Goal: Find specific page/section: Find specific page/section

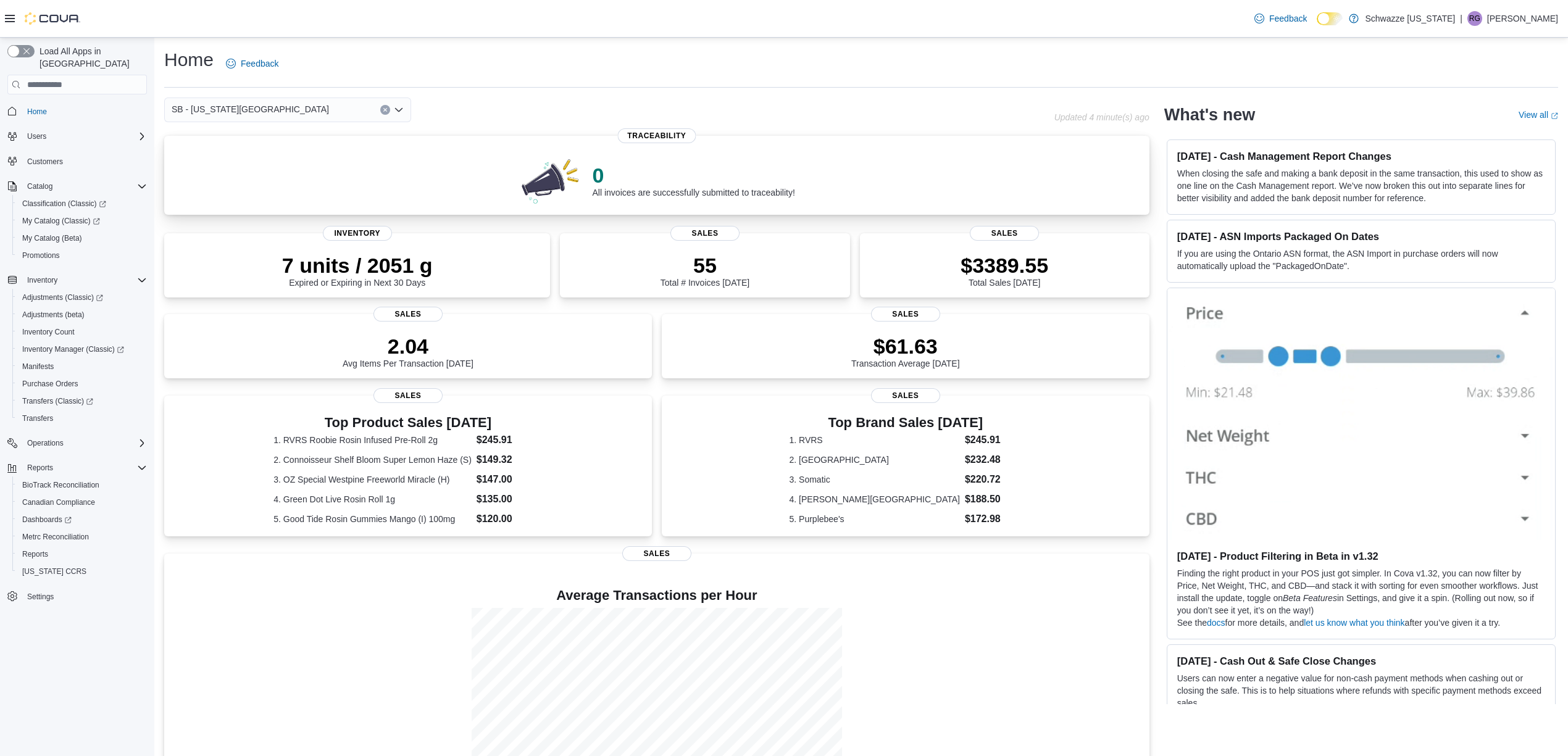
drag, startPoint x: 363, startPoint y: 111, endPoint x: 393, endPoint y: 179, distance: 74.3
click at [361, 111] on div "SB - [US_STATE][GEOGRAPHIC_DATA]" at bounding box center [287, 110] width 247 height 25
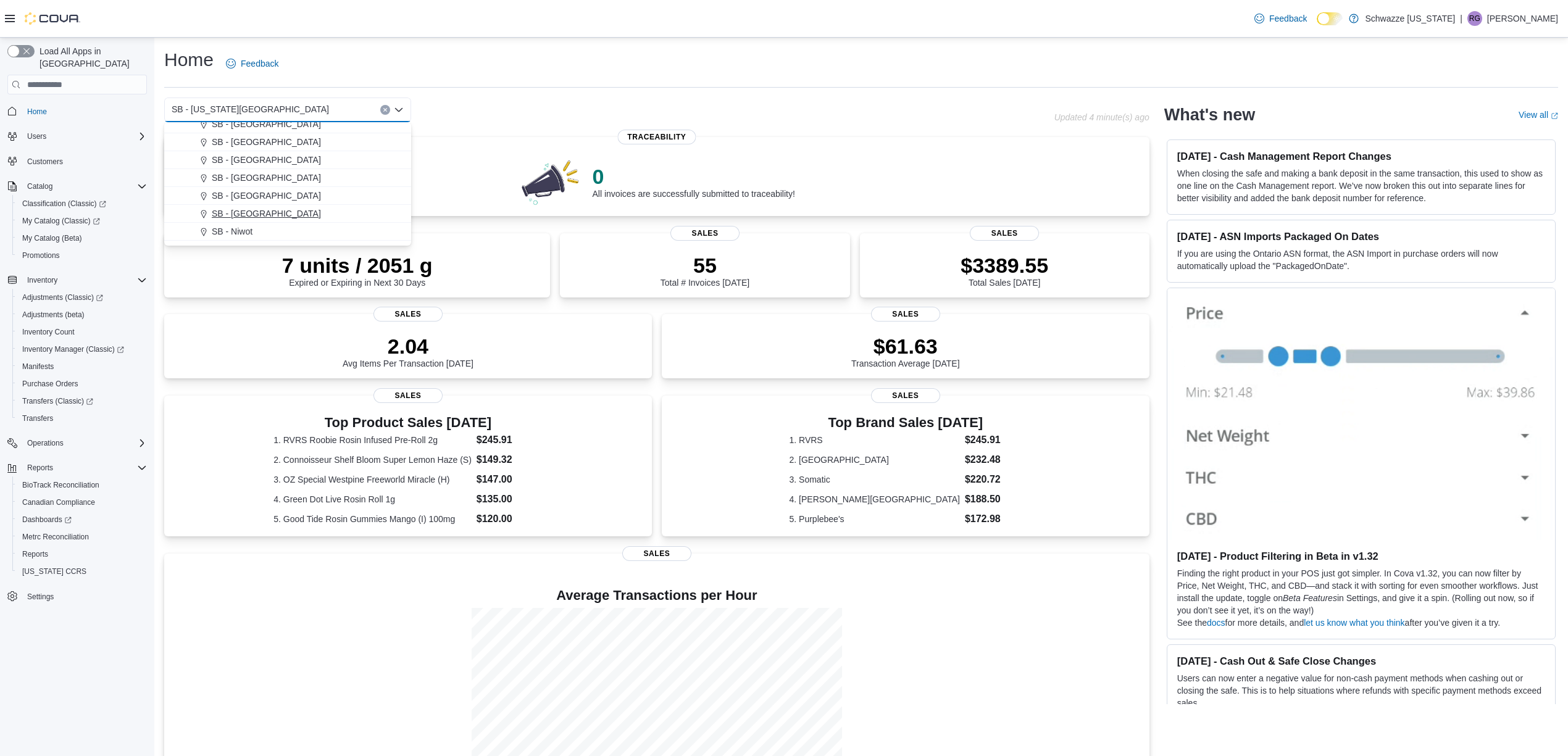
click at [278, 212] on span "SB - [GEOGRAPHIC_DATA]" at bounding box center [266, 214] width 109 height 13
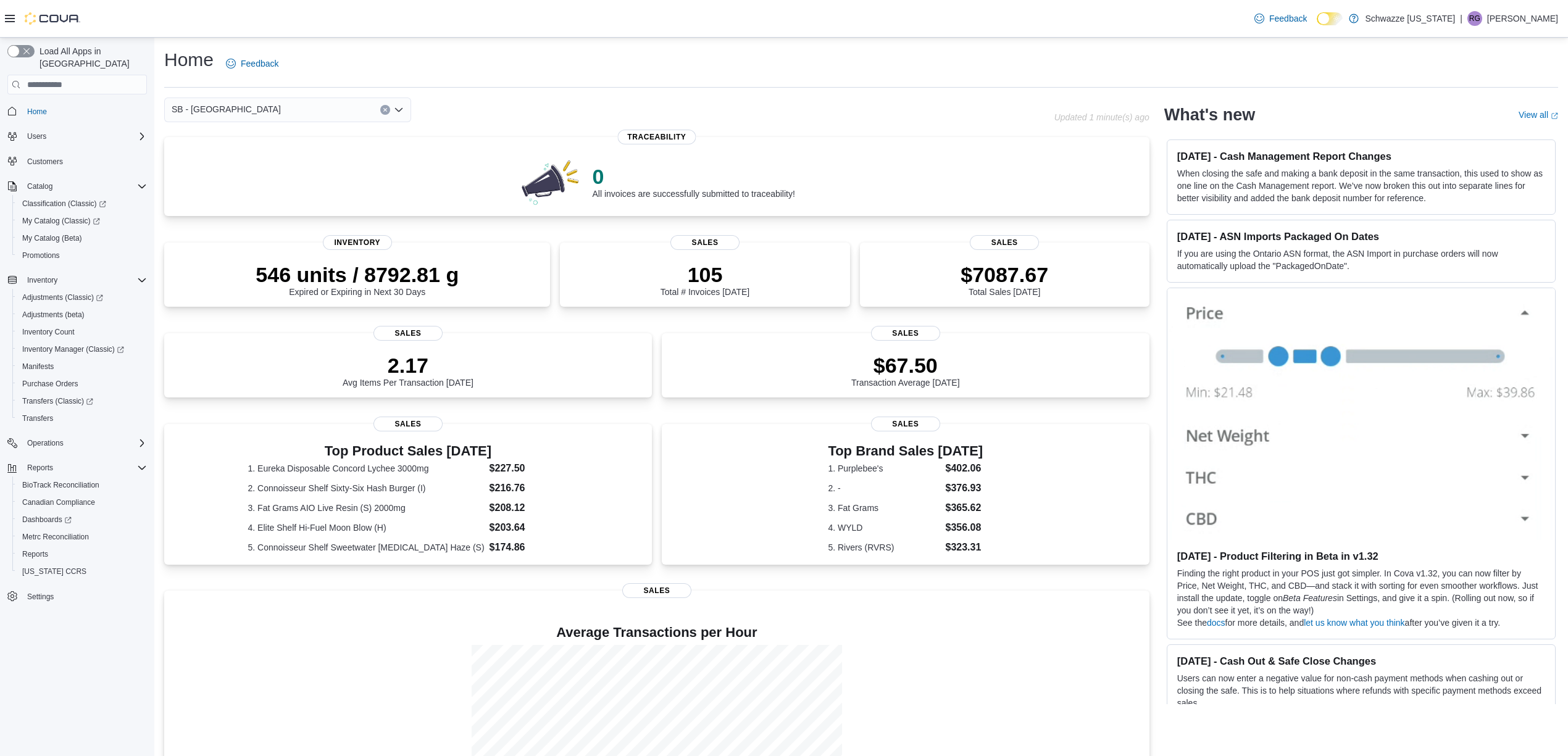
drag, startPoint x: 304, startPoint y: 110, endPoint x: 304, endPoint y: 119, distance: 9.0
click at [302, 110] on div "SB - [GEOGRAPHIC_DATA] Combo box. Selected. SB - [GEOGRAPHIC_DATA]. Press Backs…" at bounding box center [287, 110] width 247 height 25
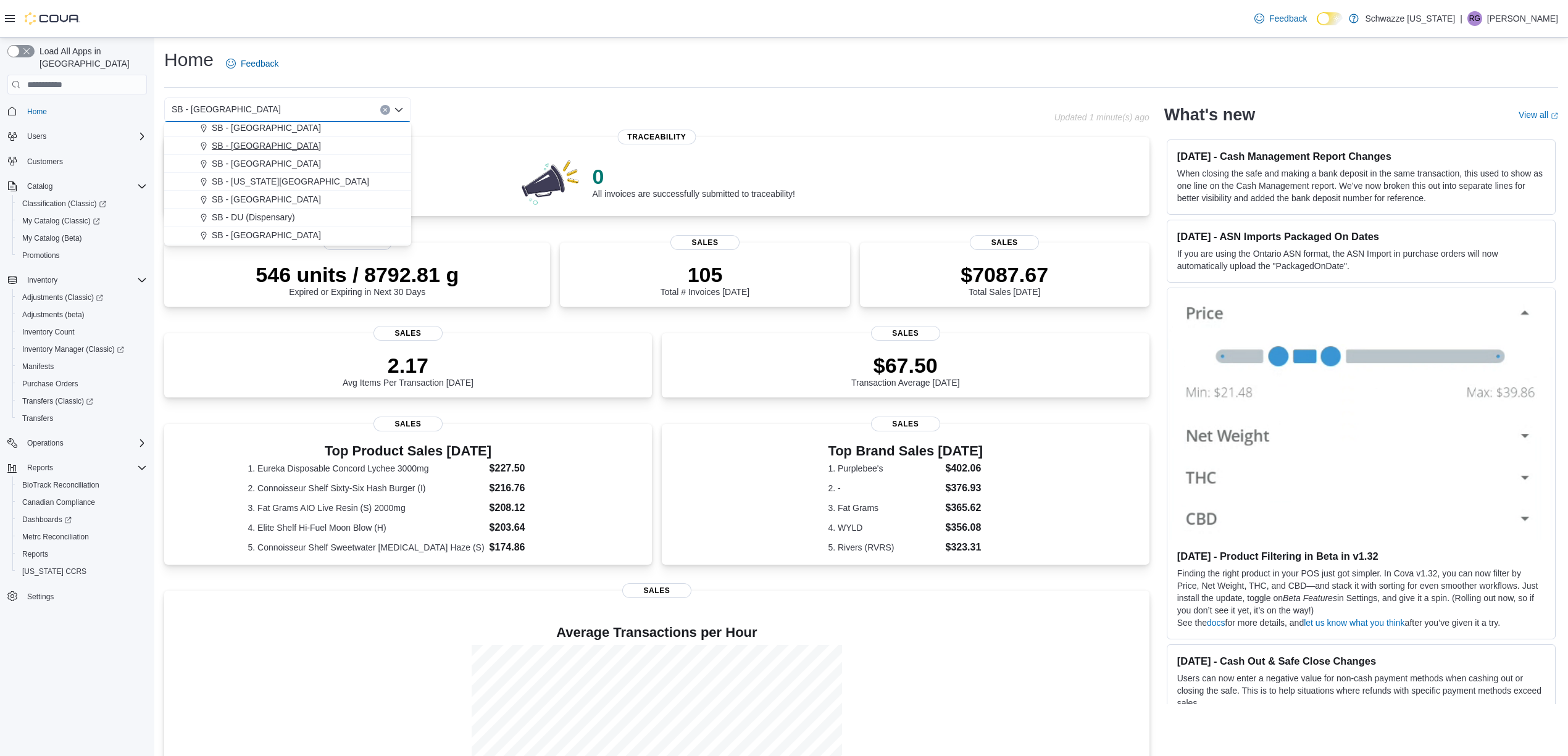
scroll to position [82, 0]
click at [258, 179] on span "SB - Arapahoe" at bounding box center [239, 174] width 56 height 13
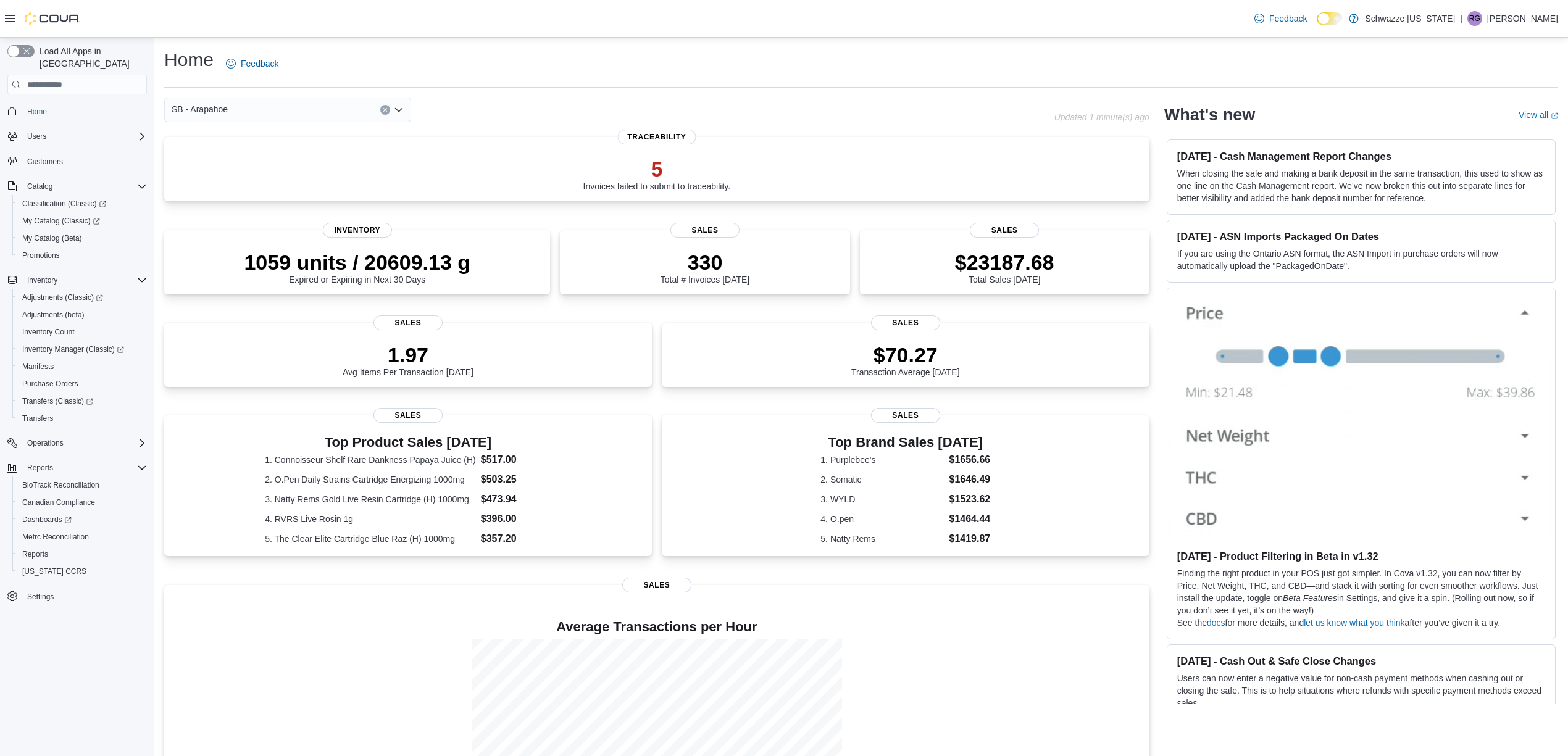
click at [290, 109] on div "SB - Arapahoe" at bounding box center [287, 110] width 247 height 25
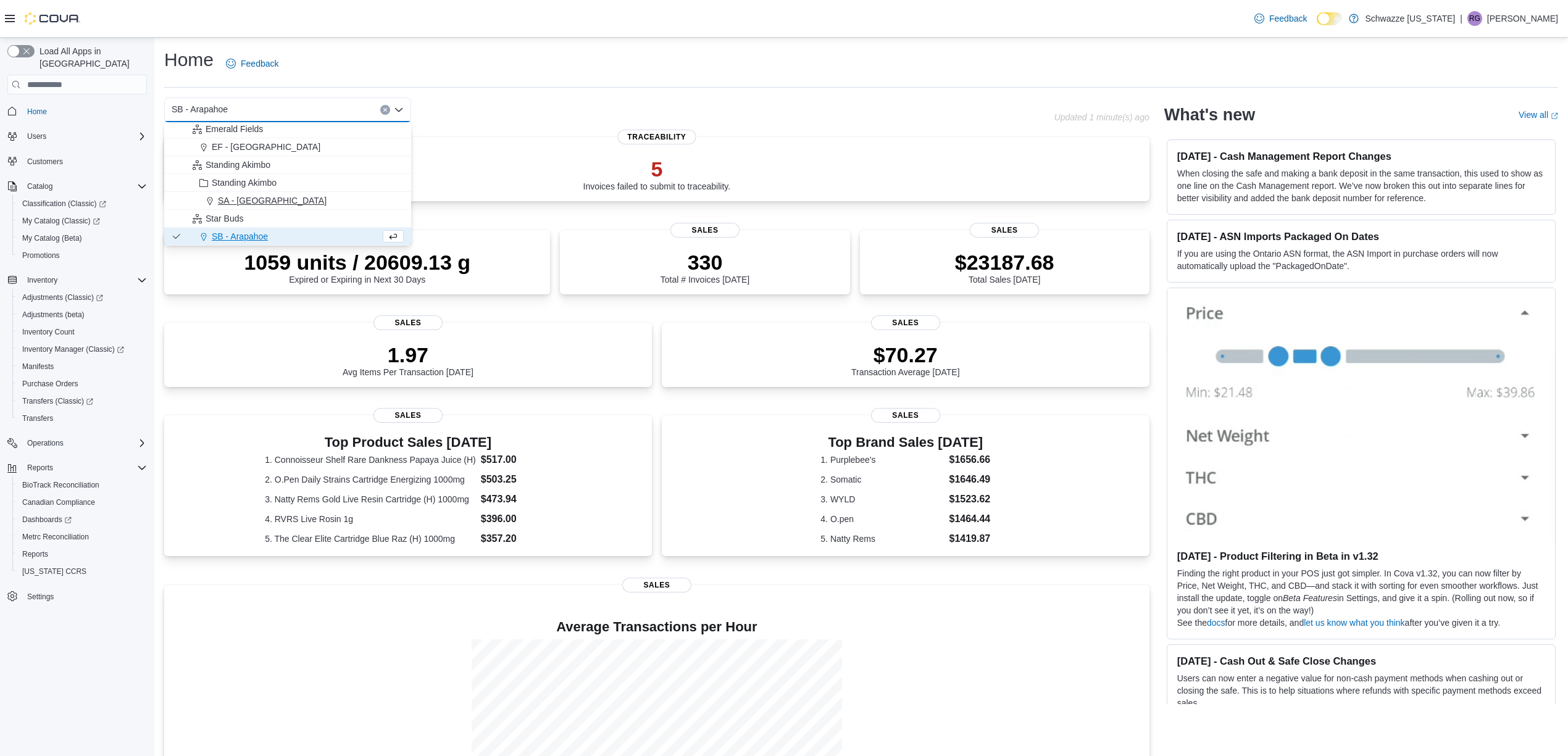
scroll to position [184, 0]
click at [272, 158] on span "SB - [US_STATE][GEOGRAPHIC_DATA]" at bounding box center [290, 162] width 157 height 13
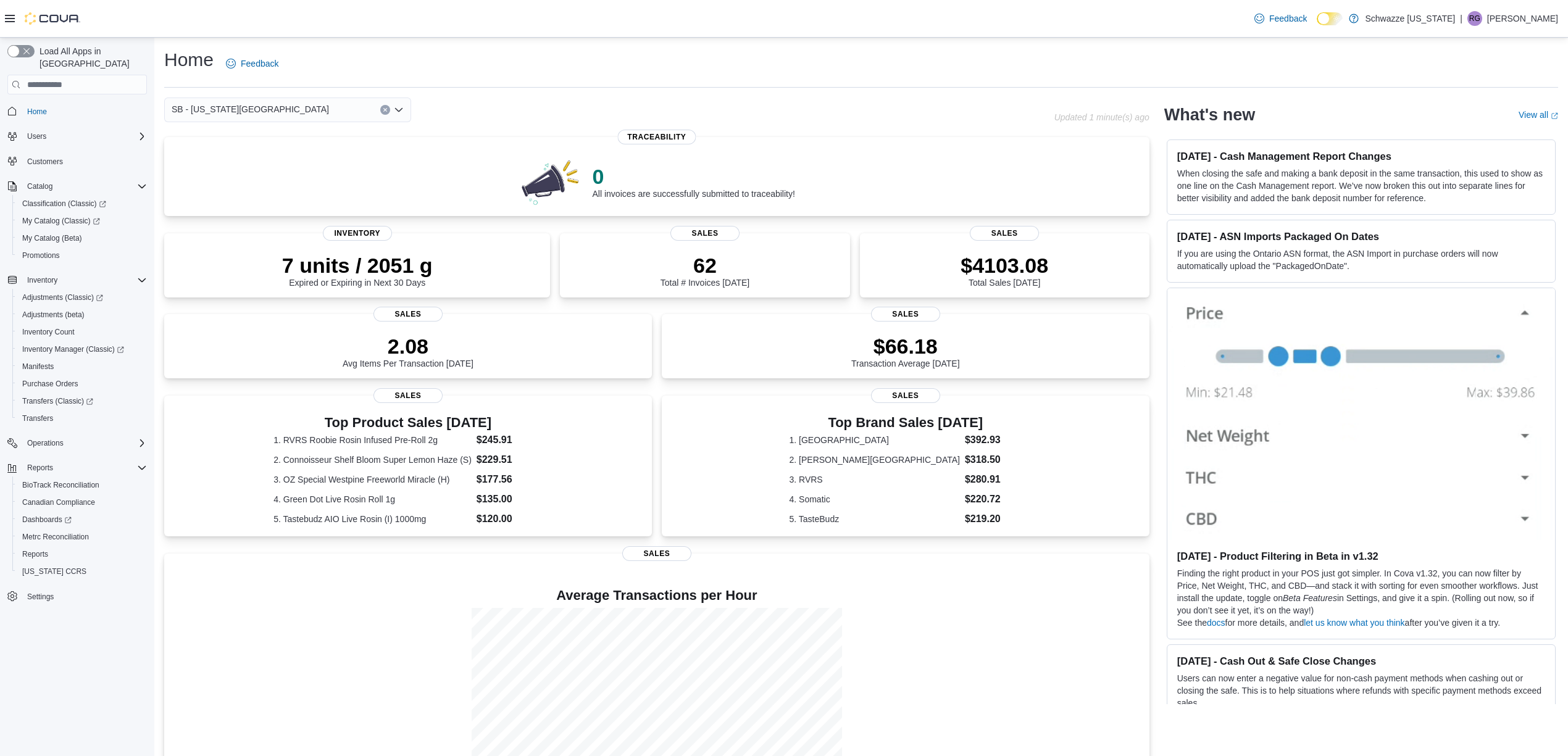
click at [272, 116] on div "SB - [US_STATE][GEOGRAPHIC_DATA] Combo box. Selected. SB - [US_STATE][GEOGRAPHI…" at bounding box center [287, 110] width 247 height 25
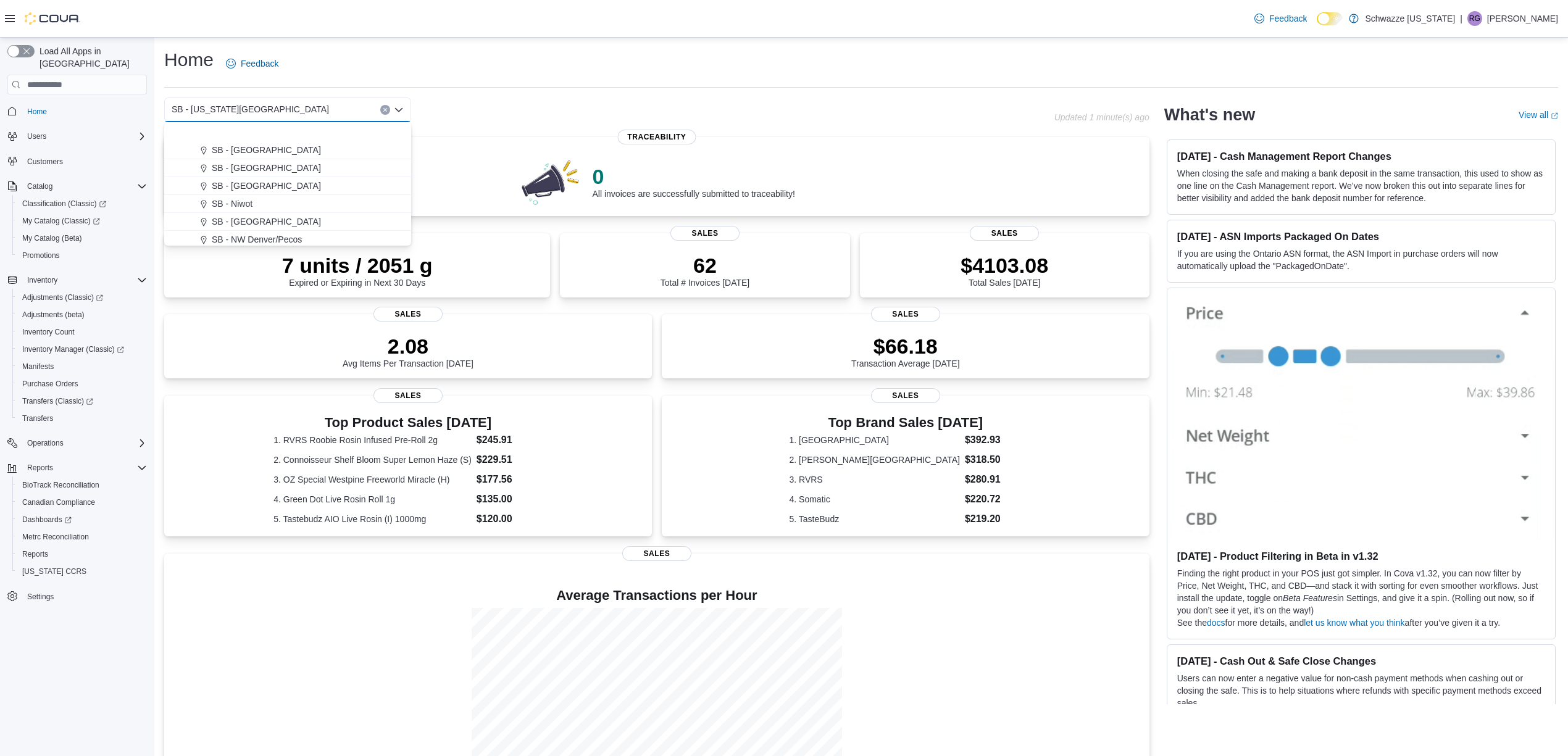
scroll to position [411, 0]
click at [279, 129] on span "SB - [GEOGRAPHIC_DATA]" at bounding box center [266, 132] width 109 height 13
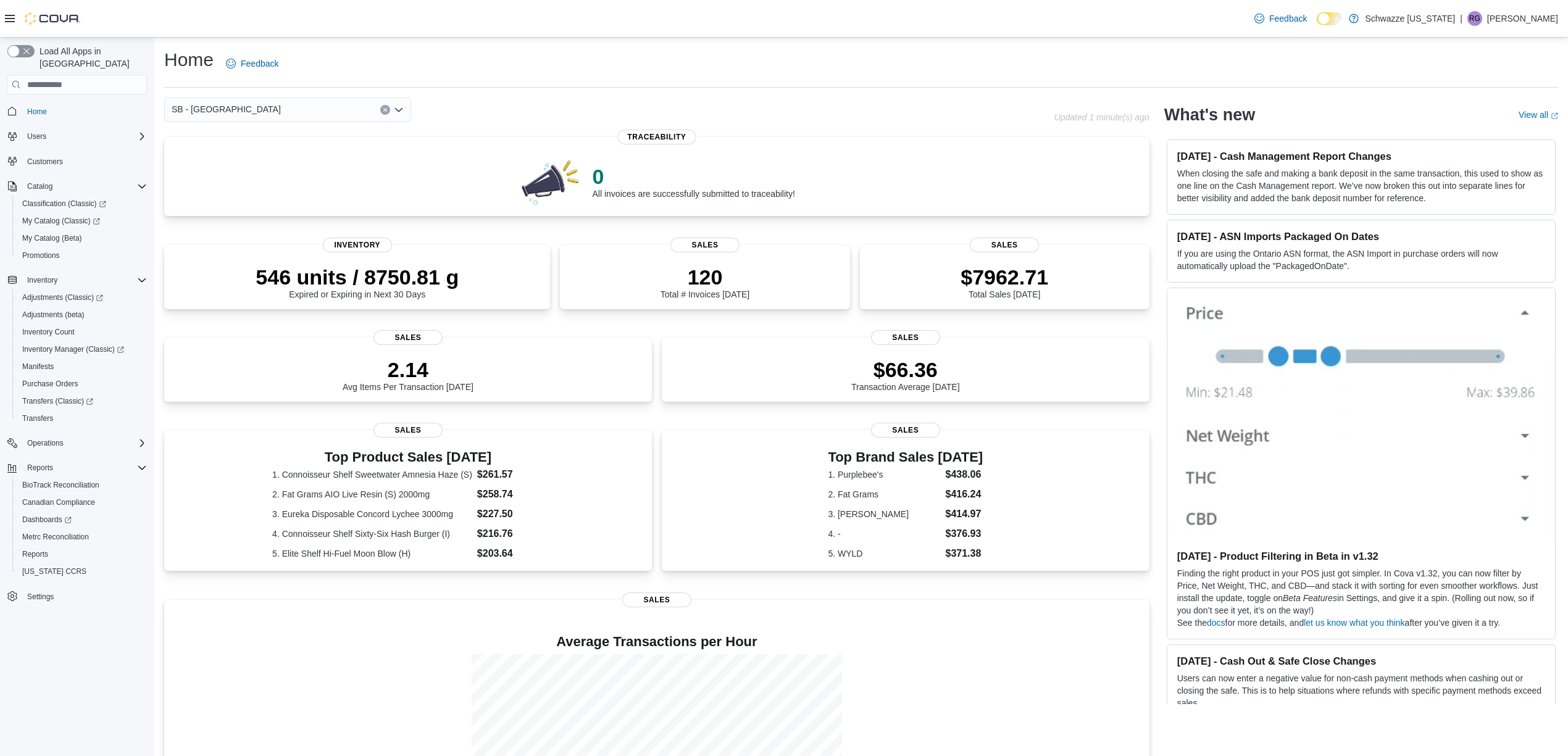
drag, startPoint x: 504, startPoint y: 88, endPoint x: 497, endPoint y: 99, distance: 13.0
click at [505, 89] on div "Home Feedback SB - [GEOGRAPHIC_DATA] Combo box. Selected. SB - [GEOGRAPHIC_DATA…" at bounding box center [862, 455] width 1414 height 835
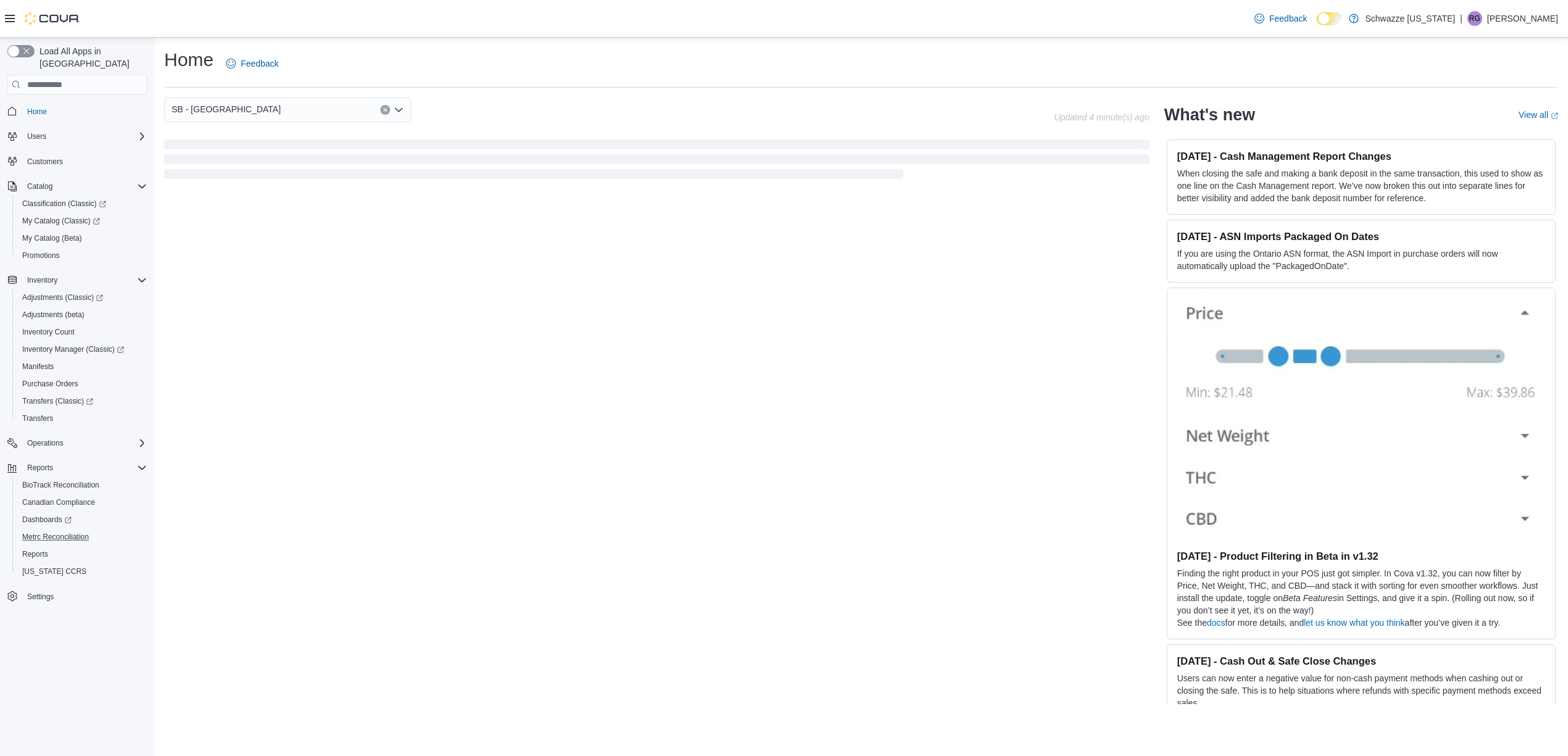
scroll to position [0, 0]
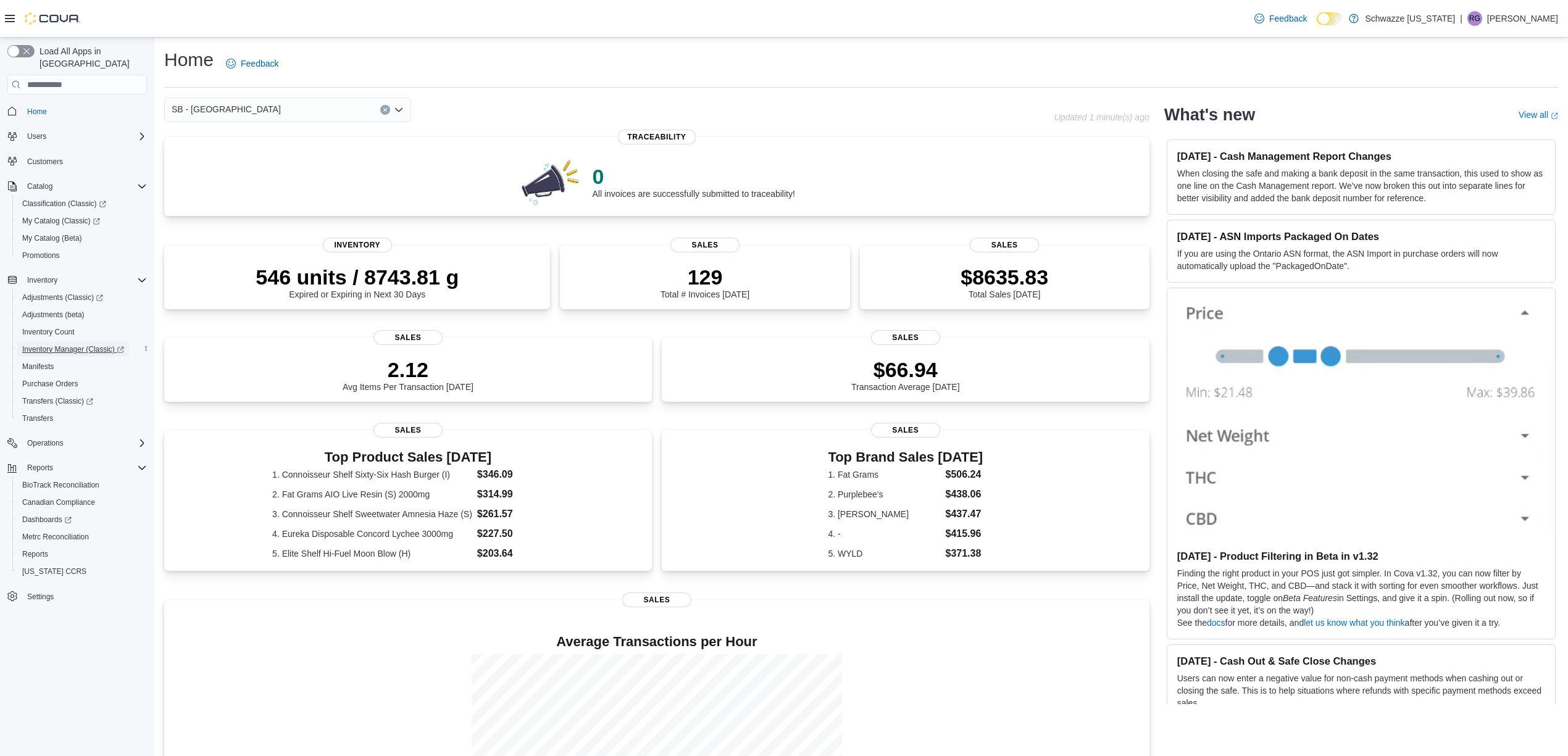
click at [97, 345] on span "Inventory Manager (Classic)" at bounding box center [73, 350] width 102 height 10
